Goal: Task Accomplishment & Management: Manage account settings

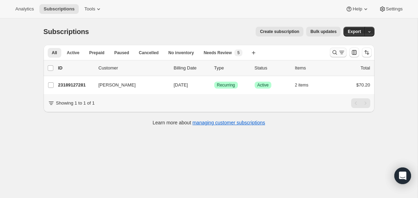
click at [333, 56] on icon "Search and filter results" at bounding box center [334, 52] width 7 height 7
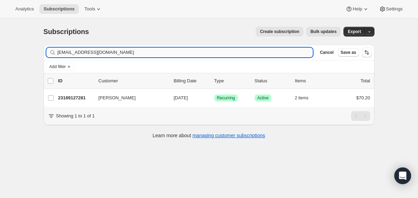
click at [269, 50] on input "karenmills598@yahoo.com" at bounding box center [184, 53] width 255 height 10
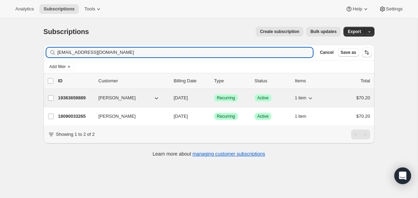
type input "jessbrandley@gmail.com"
click at [172, 98] on div "19363659889 Jessica Brandley 10/13/2025 Success Recurring Success Active 1 item…" at bounding box center [214, 98] width 312 height 10
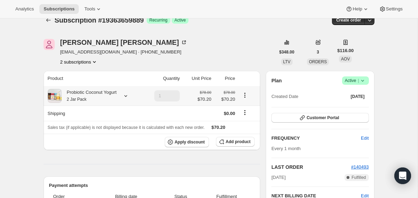
scroll to position [7, 0]
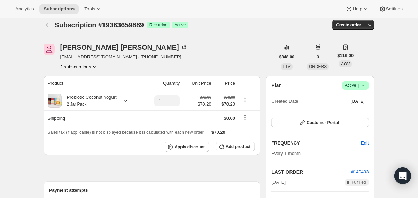
click at [366, 84] on span "Success Active |" at bounding box center [355, 85] width 27 height 8
click at [349, 110] on span "Cancel subscription" at bounding box center [352, 111] width 39 height 5
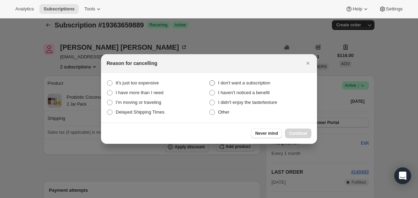
click at [255, 83] on span "I don't want a subscription" at bounding box center [244, 82] width 52 height 5
click at [210, 81] on subscription "I don't want a subscription" at bounding box center [209, 80] width 0 height 0
radio subscription "true"
click at [301, 134] on span "Continue" at bounding box center [298, 134] width 18 height 6
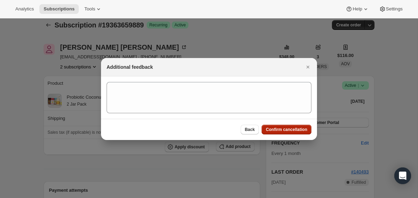
click at [296, 126] on button "Confirm cancellation" at bounding box center [286, 130] width 50 height 10
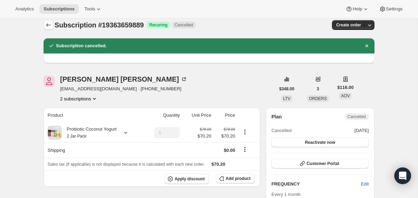
click at [46, 25] on icon "Subscriptions" at bounding box center [48, 24] width 5 height 3
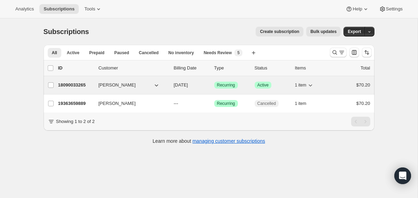
click at [173, 85] on div "18090033265 Jessica Brandley 12/09/2025 Success Recurring Success Active 1 item…" at bounding box center [214, 85] width 312 height 10
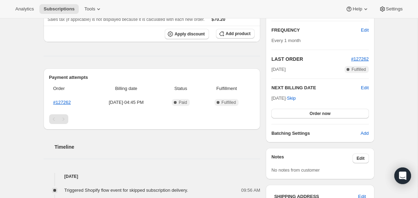
scroll to position [45, 0]
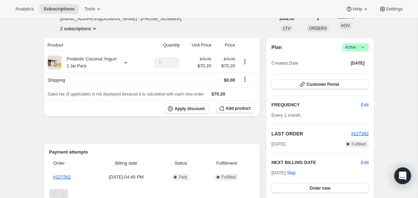
click at [363, 48] on icon at bounding box center [362, 47] width 7 height 7
click at [343, 75] on span "Cancel subscription" at bounding box center [352, 72] width 39 height 5
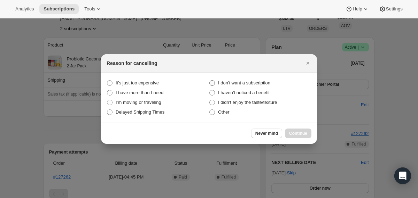
click at [261, 82] on span "I don't want a subscription" at bounding box center [244, 82] width 52 height 5
click at [210, 81] on subscription "I don't want a subscription" at bounding box center [209, 80] width 0 height 0
radio subscription "true"
click at [293, 133] on span "Continue" at bounding box center [298, 134] width 18 height 6
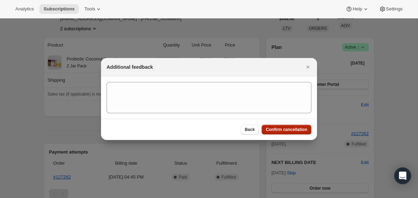
click at [286, 129] on span "Confirm cancellation" at bounding box center [286, 130] width 41 height 6
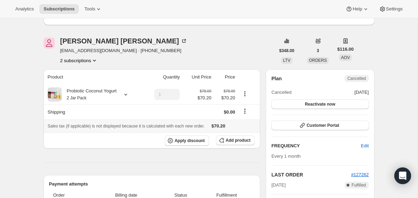
scroll to position [0, 0]
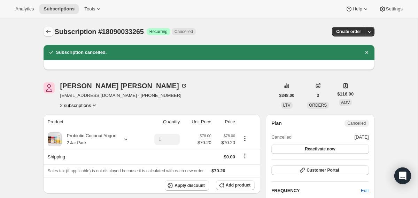
click at [50, 31] on icon "Subscriptions" at bounding box center [48, 31] width 7 height 7
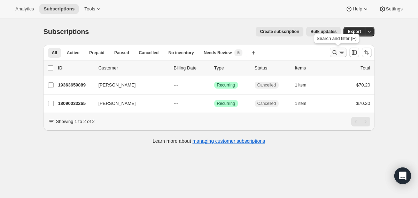
click at [333, 50] on icon "Search and filter results" at bounding box center [334, 52] width 7 height 7
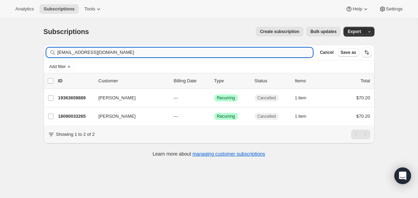
click at [283, 49] on input "jessbrandley@gmail.com" at bounding box center [184, 53] width 255 height 10
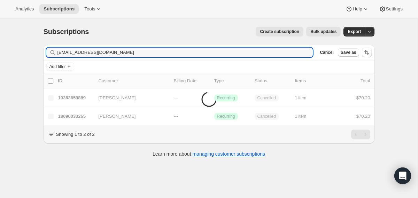
type input "ceiaffaldano@gmail.com"
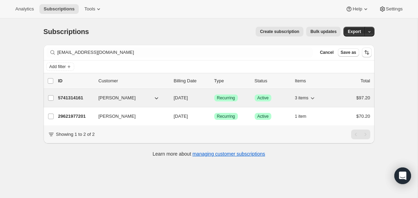
click at [174, 99] on span "10/14/2025" at bounding box center [181, 97] width 14 height 5
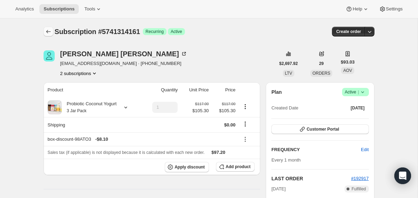
click at [47, 33] on icon "Subscriptions" at bounding box center [48, 31] width 5 height 3
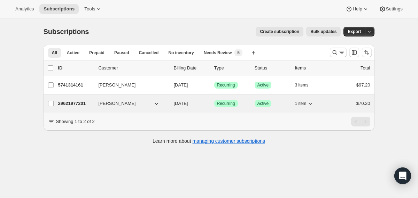
click at [172, 104] on div "29621977201 Caroline Iaffaldano 10/19/2025 Success Recurring Success Active 1 i…" at bounding box center [214, 104] width 312 height 10
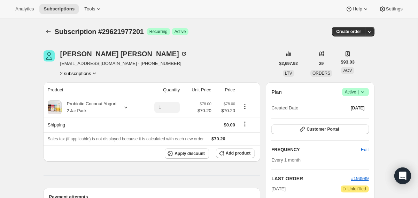
click at [363, 92] on icon at bounding box center [362, 93] width 3 height 2
click at [338, 115] on span "Cancel subscription" at bounding box center [352, 117] width 39 height 5
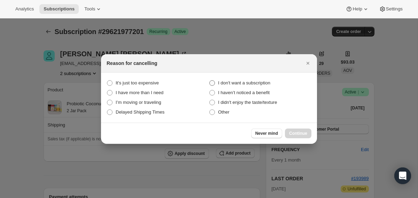
click at [261, 81] on span "I don't want a subscription" at bounding box center [244, 82] width 52 height 5
click at [210, 81] on subscription "I don't want a subscription" at bounding box center [209, 80] width 0 height 0
radio subscription "true"
click at [290, 130] on button "Continue" at bounding box center [298, 134] width 26 height 10
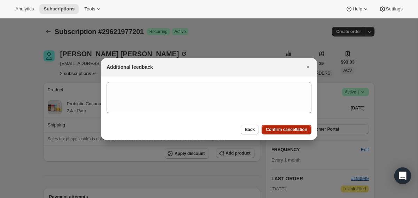
click at [290, 130] on span "Confirm cancellation" at bounding box center [286, 130] width 41 height 6
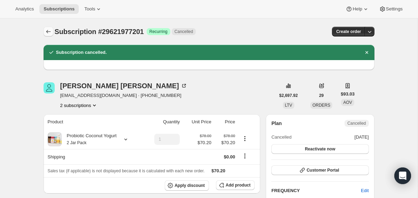
click at [49, 32] on icon "Subscriptions" at bounding box center [48, 31] width 5 height 3
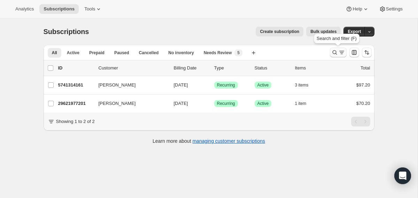
click at [335, 53] on icon "Search and filter results" at bounding box center [334, 52] width 7 height 7
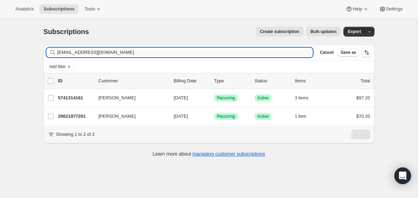
click at [247, 50] on input "ceiaffaldano@gmail.com" at bounding box center [184, 53] width 255 height 10
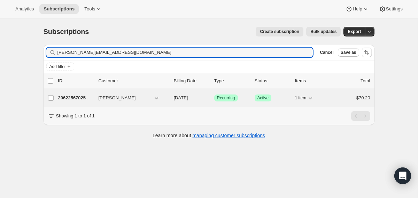
type input "steve_verdugo@yahoo.com"
click at [172, 100] on div "29622567025 steve verdugo 11/19/2025 Success Recurring Success Active 1 item $7…" at bounding box center [214, 98] width 312 height 10
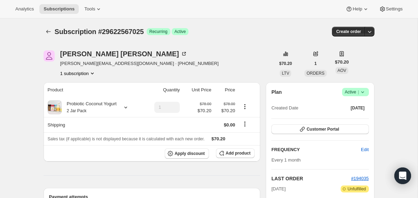
click at [364, 90] on icon at bounding box center [362, 92] width 7 height 7
click at [350, 115] on span "Cancel subscription" at bounding box center [352, 117] width 39 height 5
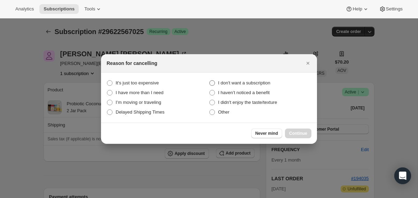
click at [270, 82] on span "I don't want a subscription" at bounding box center [244, 82] width 52 height 5
click at [210, 81] on subscription "I don't want a subscription" at bounding box center [209, 80] width 0 height 0
radio subscription "true"
click at [298, 135] on span "Continue" at bounding box center [298, 134] width 18 height 6
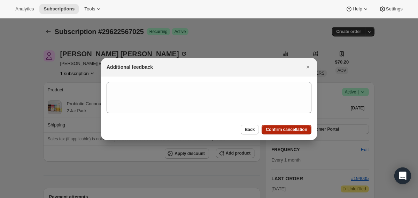
click at [294, 131] on span "Confirm cancellation" at bounding box center [286, 130] width 41 height 6
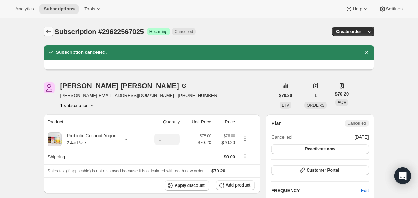
click at [48, 33] on icon "Subscriptions" at bounding box center [48, 31] width 7 height 7
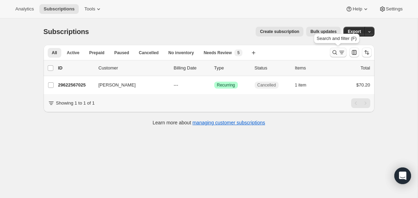
click at [333, 53] on icon "Search and filter results" at bounding box center [334, 52] width 7 height 7
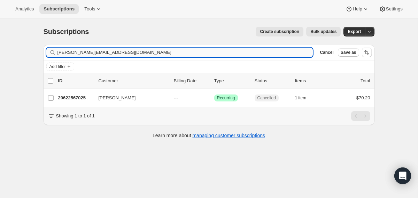
click at [274, 53] on input "steve_verdugo@yahoo.com" at bounding box center [184, 53] width 255 height 10
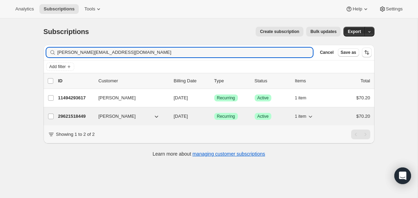
type input "amanda@aviatorgear.com"
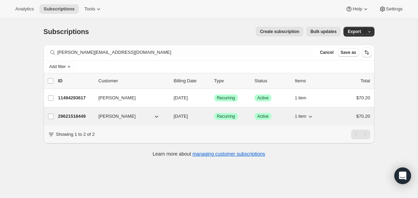
click at [171, 118] on div "29621518449 Amanda Bower 10/19/2025 Success Recurring Success Active 1 item $70…" at bounding box center [214, 117] width 312 height 10
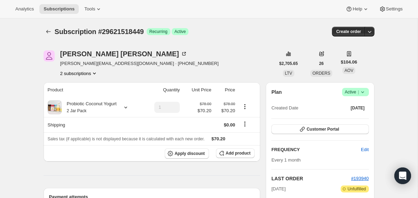
click at [361, 95] on icon at bounding box center [362, 92] width 7 height 7
click at [354, 115] on span "Cancel subscription" at bounding box center [352, 117] width 39 height 5
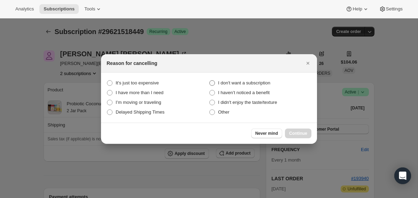
click at [257, 81] on span "I don't want a subscription" at bounding box center [244, 82] width 52 height 5
click at [210, 81] on subscription "I don't want a subscription" at bounding box center [209, 80] width 0 height 0
radio subscription "true"
click at [293, 134] on span "Continue" at bounding box center [298, 134] width 18 height 6
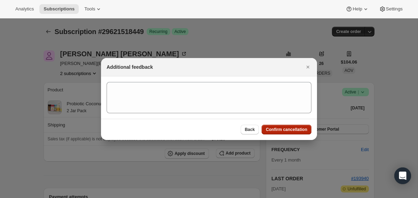
click at [293, 134] on button "Confirm cancellation" at bounding box center [286, 130] width 50 height 10
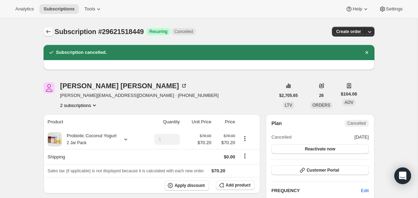
click at [51, 33] on icon "Subscriptions" at bounding box center [48, 31] width 7 height 7
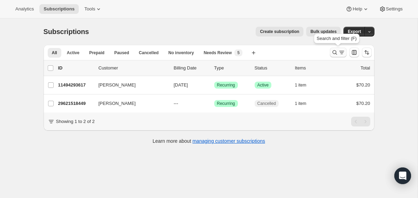
click at [335, 52] on icon "Search and filter results" at bounding box center [334, 52] width 5 height 5
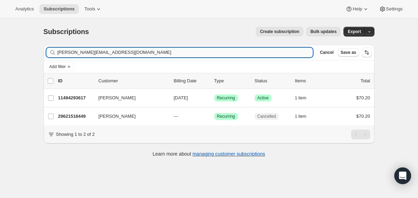
click at [261, 52] on input "amanda@aviatorgear.com" at bounding box center [184, 53] width 255 height 10
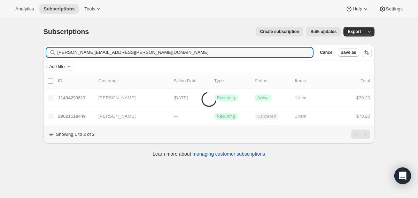
type input "anne.kerner@gmail.com"
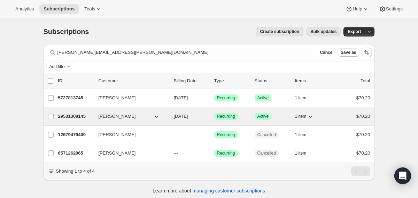
click at [172, 117] on div "29531308145 Anne Kerner 11/16/2025 Success Recurring Success Active 1 item $70.…" at bounding box center [214, 117] width 312 height 10
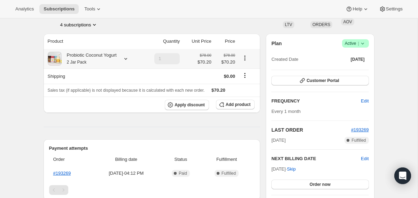
scroll to position [34, 0]
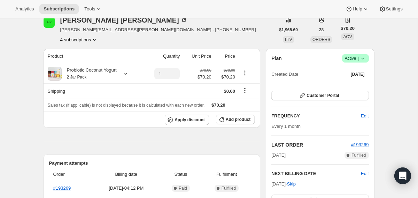
click at [361, 56] on icon at bounding box center [362, 58] width 7 height 7
click at [349, 85] on span "Cancel subscription" at bounding box center [352, 83] width 39 height 5
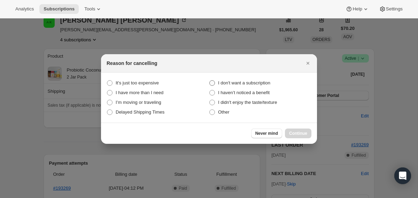
click at [263, 82] on span "I don't want a subscription" at bounding box center [244, 82] width 52 height 5
click at [210, 81] on subscription "I don't want a subscription" at bounding box center [209, 80] width 0 height 0
radio subscription "true"
click at [291, 131] on span "Continue" at bounding box center [298, 134] width 18 height 6
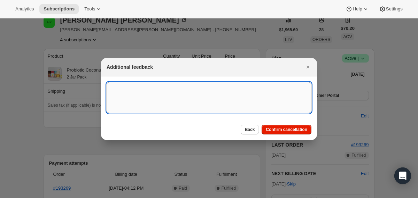
click at [262, 95] on textarea ":r1fo:" at bounding box center [208, 97] width 205 height 31
type textarea "accidental - already active sub"
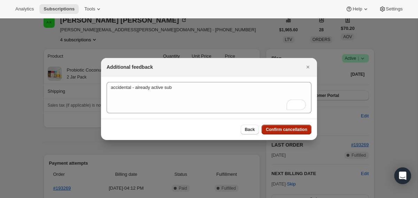
click at [292, 129] on span "Confirm cancellation" at bounding box center [286, 130] width 41 height 6
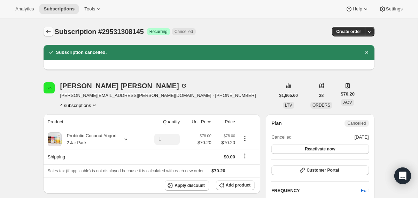
click at [45, 28] on button "Subscriptions" at bounding box center [49, 32] width 10 height 10
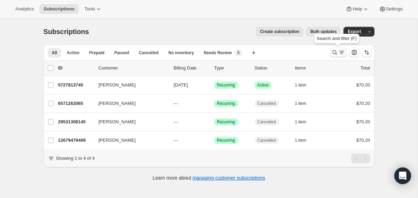
click at [335, 53] on icon "Search and filter results" at bounding box center [334, 52] width 7 height 7
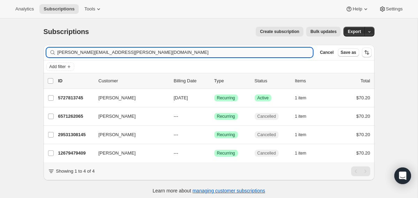
click at [263, 50] on input "anne.kerner@gmail.com" at bounding box center [184, 53] width 255 height 10
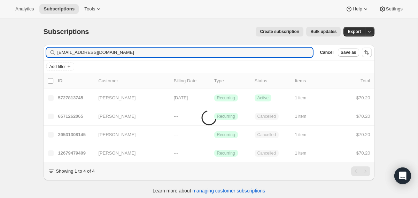
type input "batsandbeyond@gmail.com"
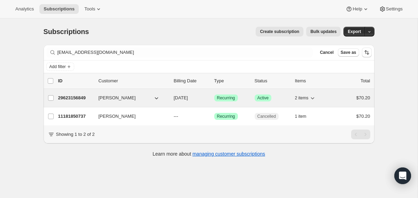
click at [167, 100] on div "Nick Simon" at bounding box center [133, 98] width 70 height 7
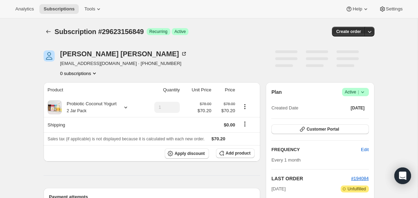
click at [362, 93] on icon at bounding box center [362, 93] width 3 height 2
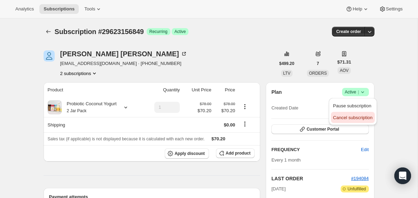
click at [347, 120] on span "Cancel subscription" at bounding box center [352, 117] width 39 height 7
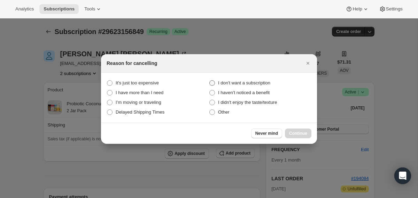
click at [269, 78] on label "I don't want a subscription" at bounding box center [260, 83] width 102 height 10
click at [210, 80] on subscription "I don't want a subscription" at bounding box center [209, 80] width 0 height 0
radio subscription "true"
click at [297, 135] on span "Continue" at bounding box center [298, 134] width 18 height 6
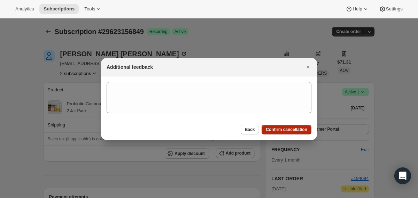
click at [294, 131] on span "Confirm cancellation" at bounding box center [286, 130] width 41 height 6
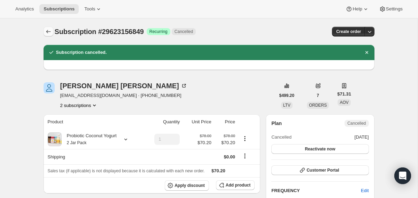
click at [47, 30] on icon "Subscriptions" at bounding box center [48, 31] width 7 height 7
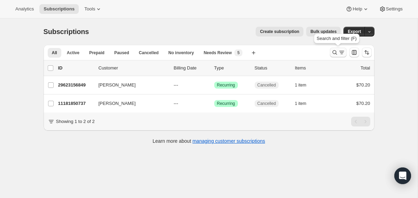
click at [337, 50] on icon "Search and filter results" at bounding box center [334, 52] width 7 height 7
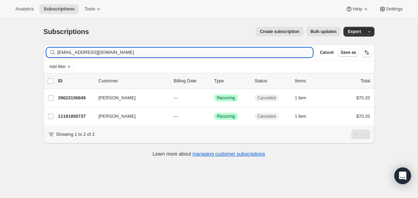
click at [264, 50] on input "batsandbeyond@gmail.com" at bounding box center [184, 53] width 255 height 10
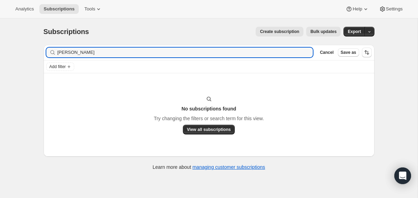
type input "Annie Lee"
click at [82, 51] on input "Annie Lee" at bounding box center [178, 53] width 243 height 10
click at [97, 52] on input "Annie Lee" at bounding box center [178, 53] width 243 height 10
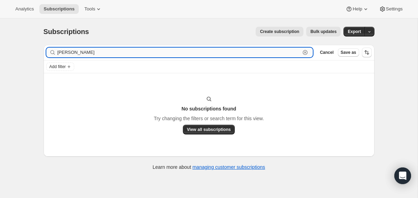
click at [97, 52] on input "Annie Lee" at bounding box center [178, 53] width 243 height 10
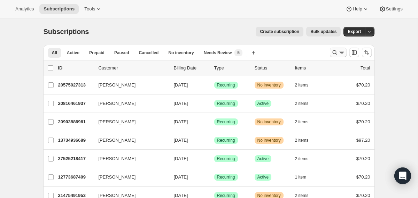
click at [335, 52] on icon "Search and filter results" at bounding box center [334, 52] width 5 height 5
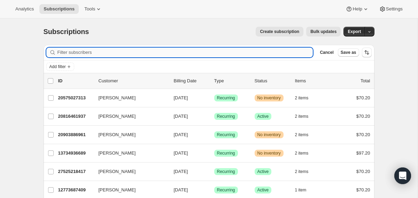
click at [228, 54] on input "Filter subscribers" at bounding box center [184, 53] width 255 height 10
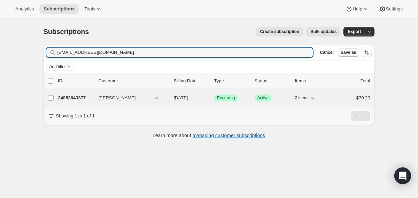
type input "[EMAIL_ADDRESS][DOMAIN_NAME]"
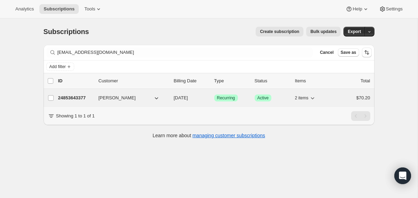
click at [174, 100] on span "[DATE]" at bounding box center [181, 97] width 14 height 5
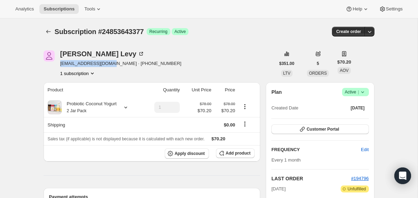
drag, startPoint x: 117, startPoint y: 65, endPoint x: 61, endPoint y: 64, distance: 56.4
click at [61, 64] on span "[EMAIL_ADDRESS][DOMAIN_NAME] · [PHONE_NUMBER]" at bounding box center [120, 63] width 121 height 7
copy span "[EMAIL_ADDRESS][DOMAIN_NAME]"
click at [361, 93] on icon at bounding box center [362, 92] width 7 height 7
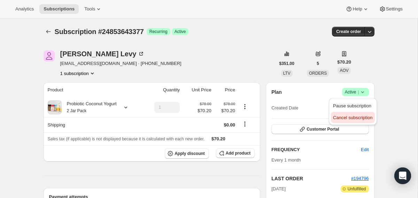
click at [352, 120] on span "Cancel subscription" at bounding box center [352, 117] width 39 height 5
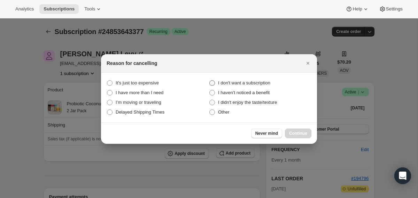
click at [244, 83] on span "I don't want a subscription" at bounding box center [244, 82] width 52 height 5
click at [210, 81] on subscription "I don't want a subscription" at bounding box center [209, 80] width 0 height 0
radio subscription "true"
click at [289, 133] on span "Continue" at bounding box center [298, 134] width 18 height 6
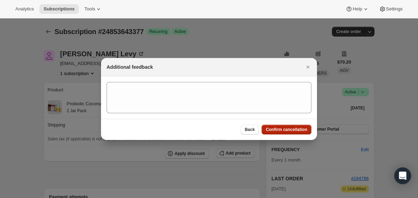
click at [275, 131] on span "Confirm cancellation" at bounding box center [286, 130] width 41 height 6
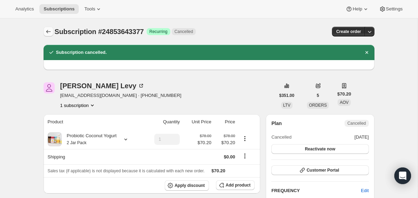
click at [47, 30] on icon "Subscriptions" at bounding box center [48, 31] width 7 height 7
